Goal: Transaction & Acquisition: Book appointment/travel/reservation

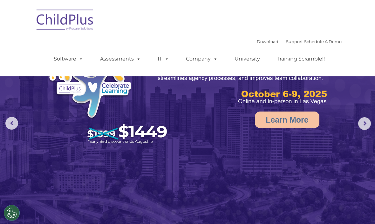
select select "MEDIUM"
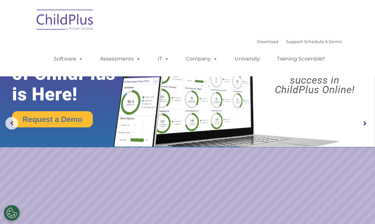
click at [331, 40] on link "Schedule A Demo" at bounding box center [322, 41] width 37 height 5
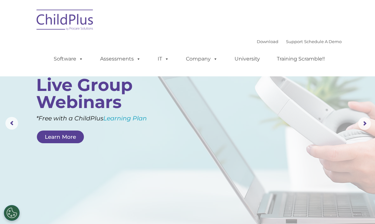
click at [51, 14] on img at bounding box center [64, 21] width 63 height 32
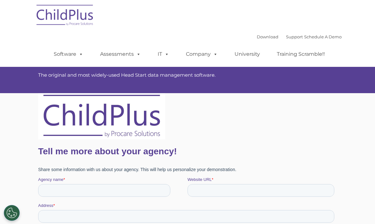
click at [66, 8] on img at bounding box center [64, 16] width 63 height 32
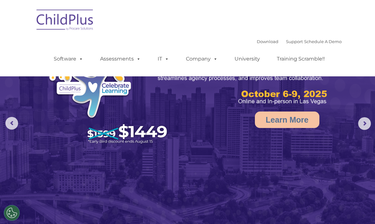
click at [329, 40] on link "Schedule A Demo" at bounding box center [322, 41] width 37 height 5
